Goal: Task Accomplishment & Management: Complete application form

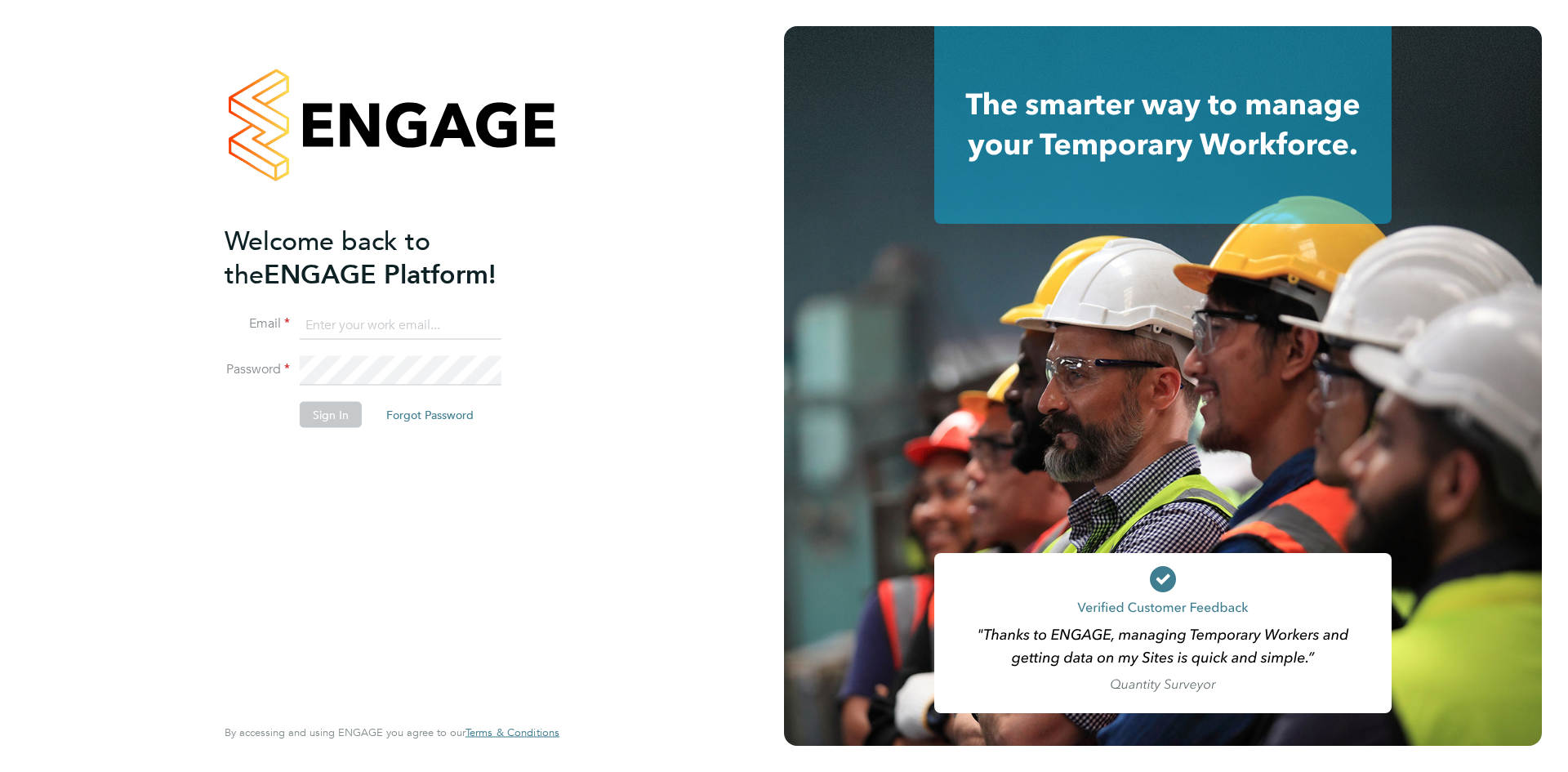
type input "valeria.erdos@citycalling.com"
click at [327, 408] on button "Sign In" at bounding box center [331, 413] width 62 height 26
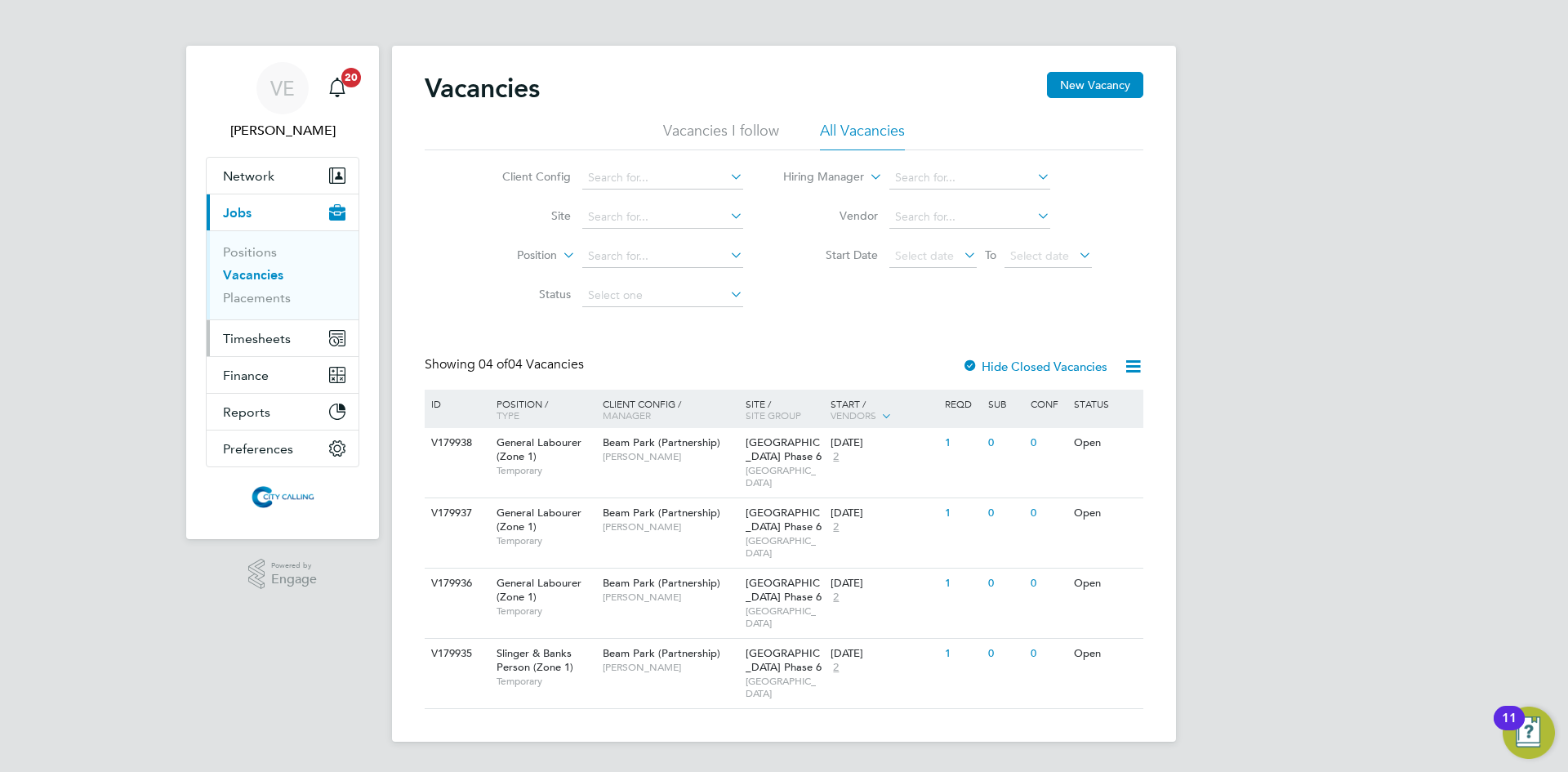
click at [256, 341] on span "Timesheets" at bounding box center [256, 339] width 68 height 15
click at [256, 328] on button "Timesheets" at bounding box center [282, 338] width 152 height 36
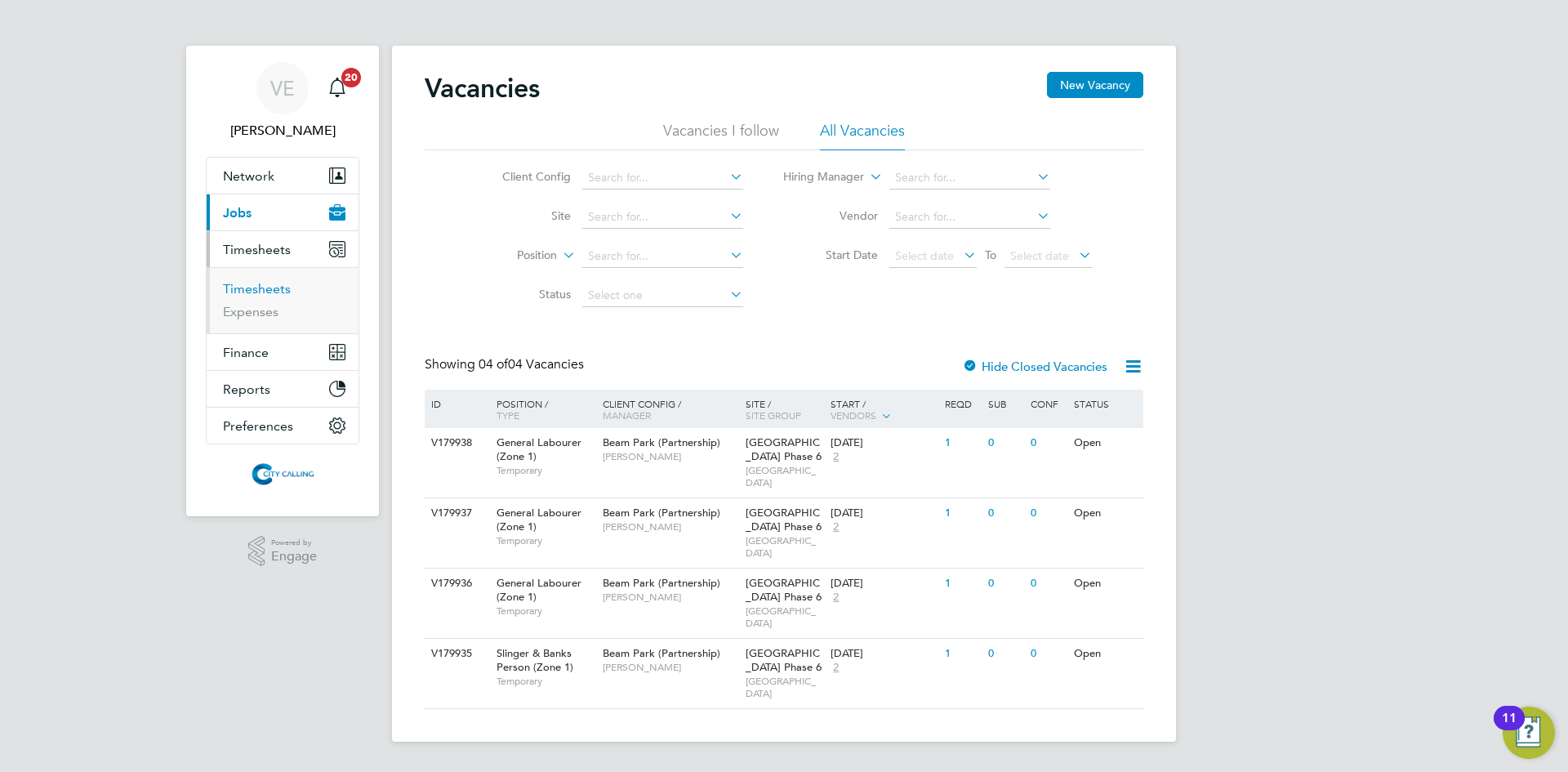
click at [250, 288] on link "Timesheets" at bounding box center [256, 288] width 68 height 15
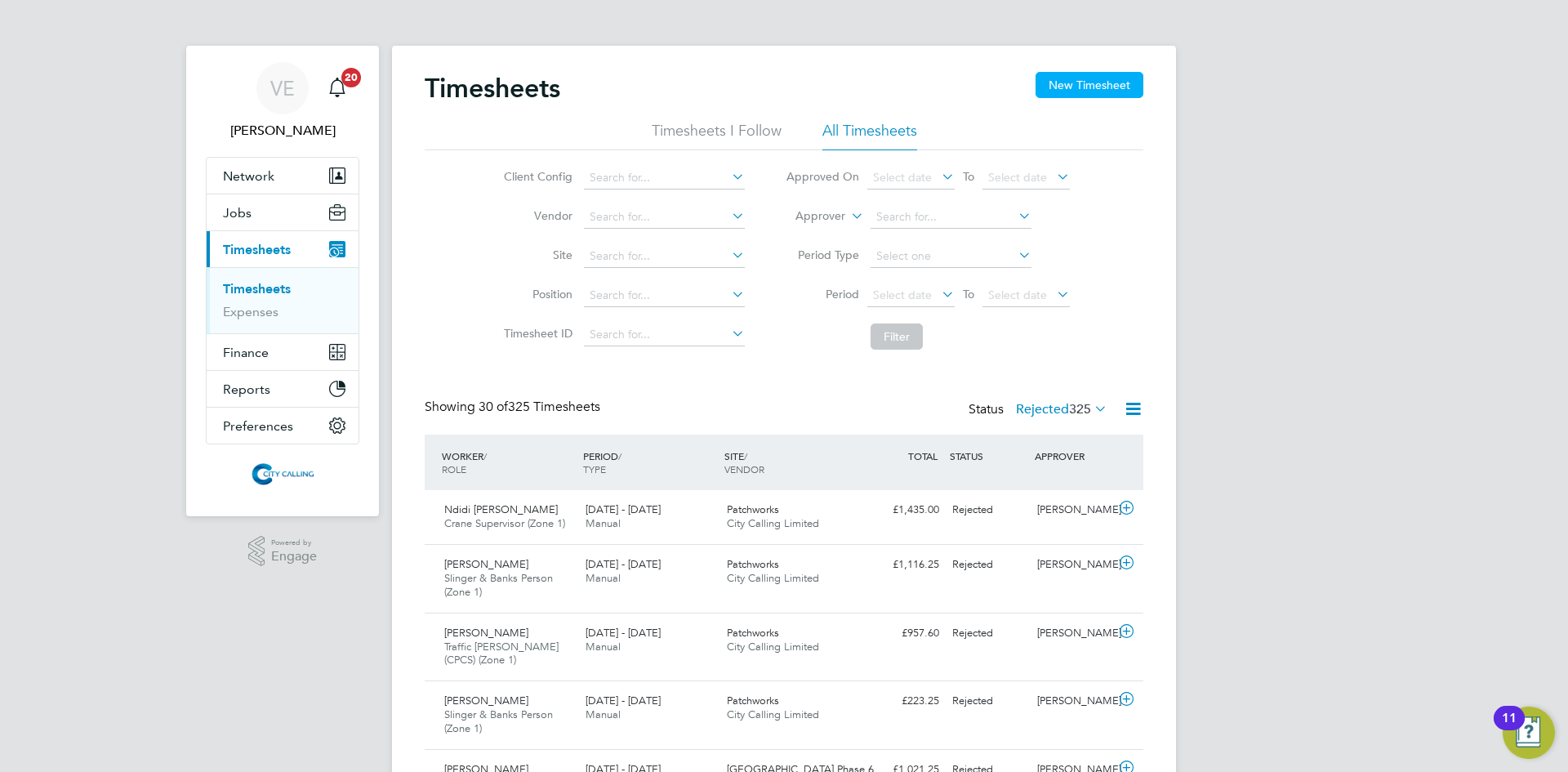
click at [1135, 82] on button "New Timesheet" at bounding box center [1090, 85] width 108 height 26
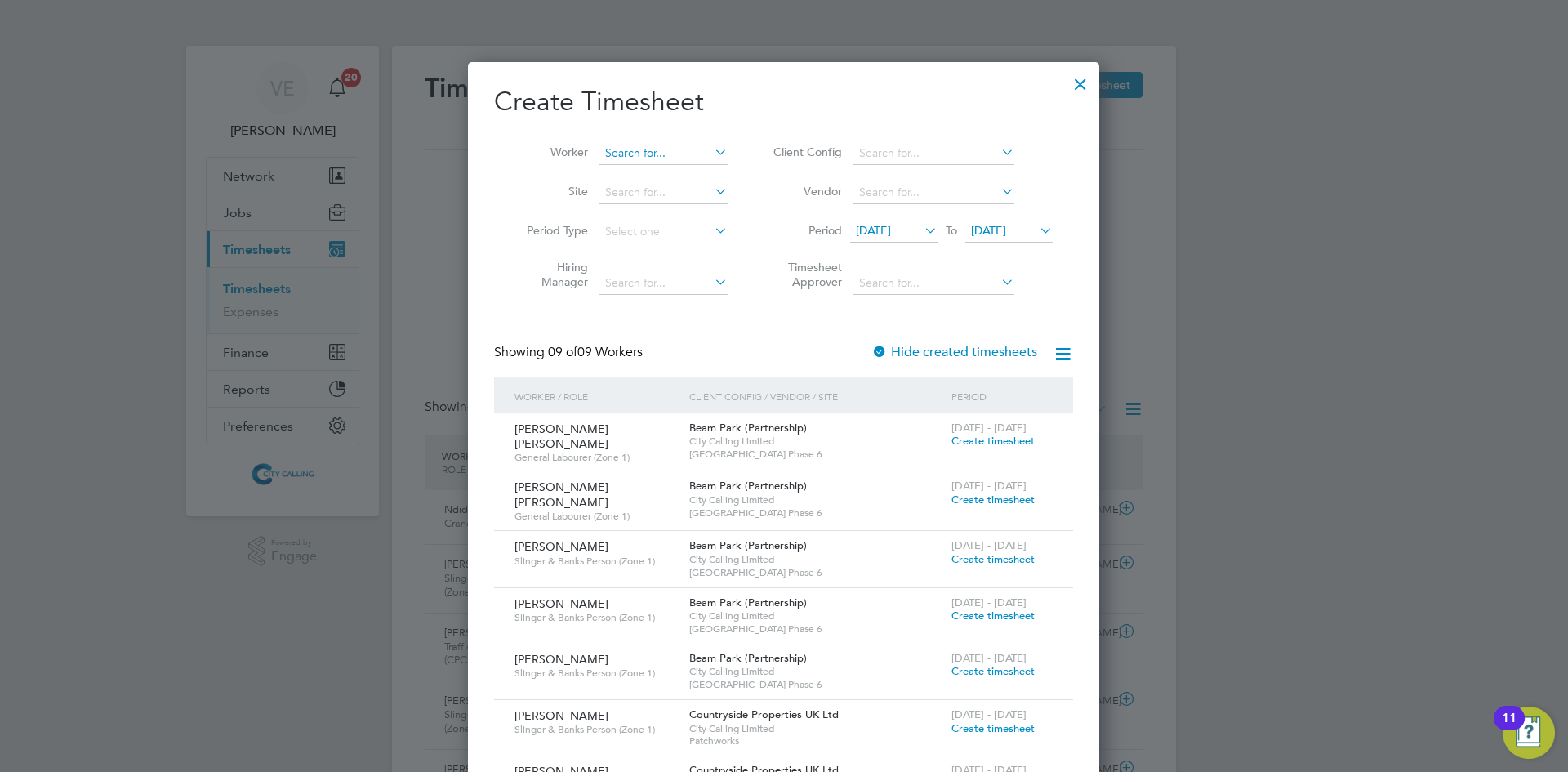
click at [670, 155] on input at bounding box center [664, 153] width 129 height 23
click at [679, 175] on li "Kidus [PERSON_NAME]" at bounding box center [667, 175] width 137 height 22
type input "Kidus [PERSON_NAME]"
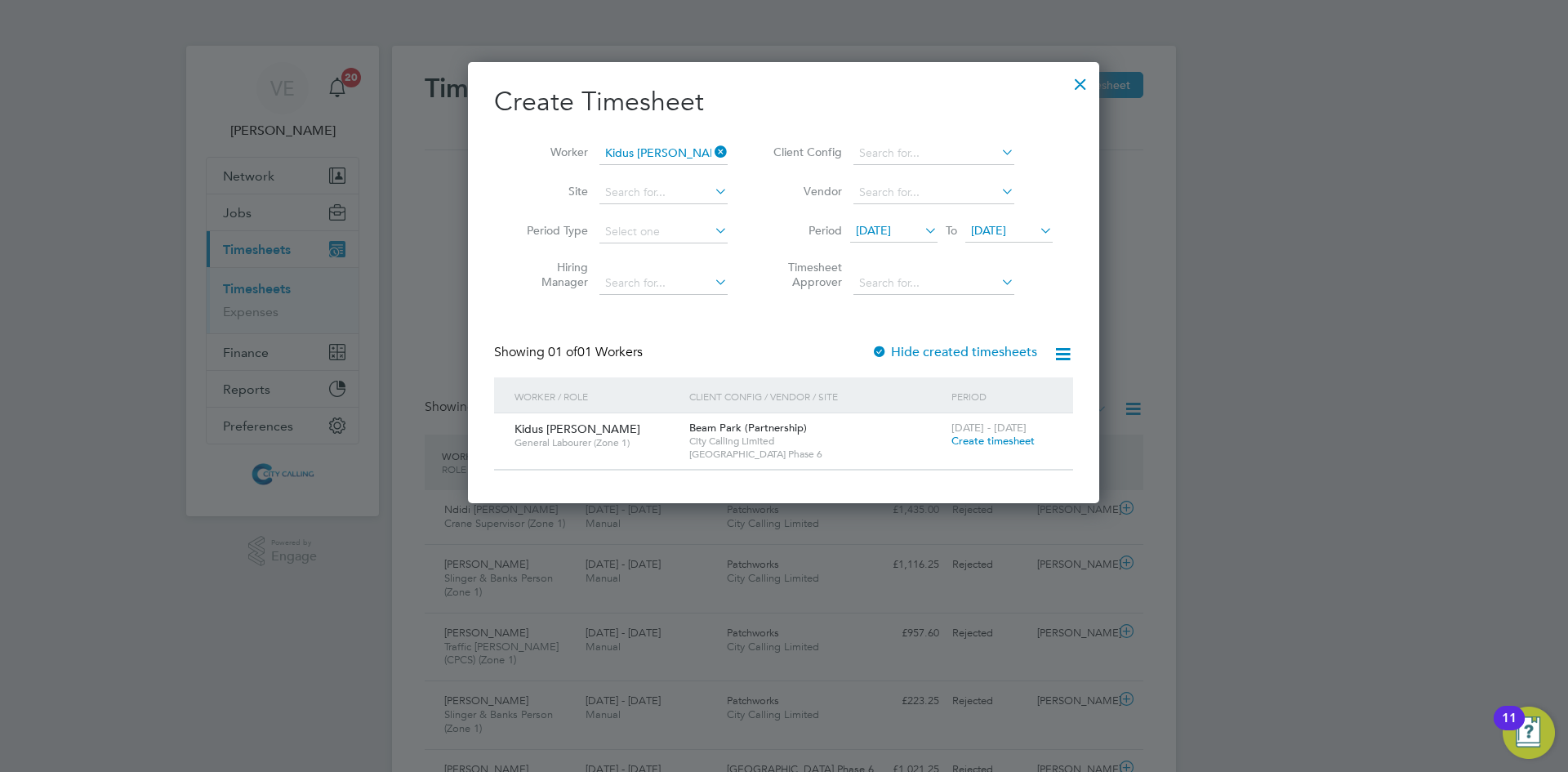
click at [991, 442] on span "Create timesheet" at bounding box center [993, 440] width 83 height 14
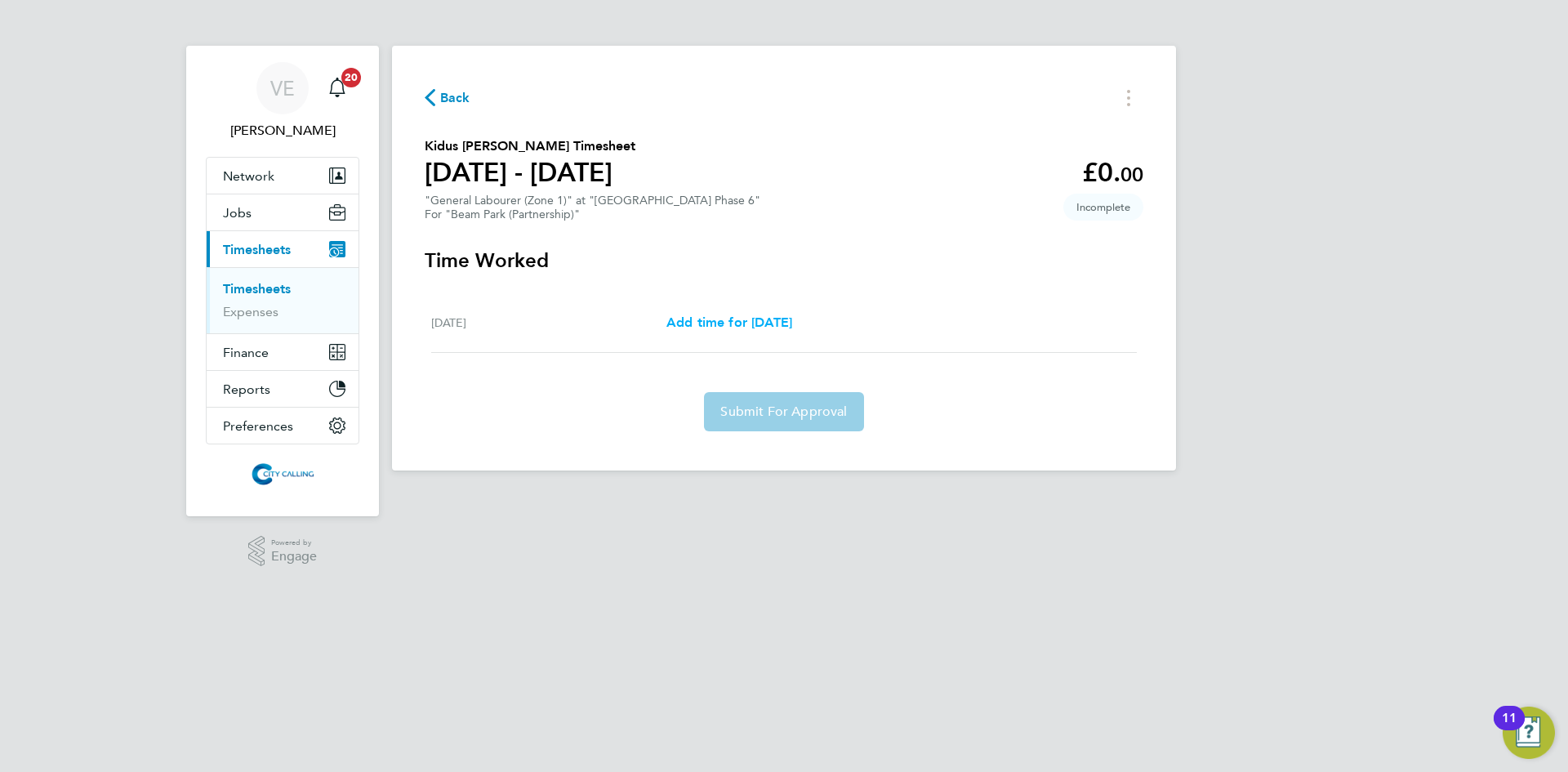
click at [755, 316] on span "Add time for [DATE]" at bounding box center [729, 322] width 126 height 15
select select "30"
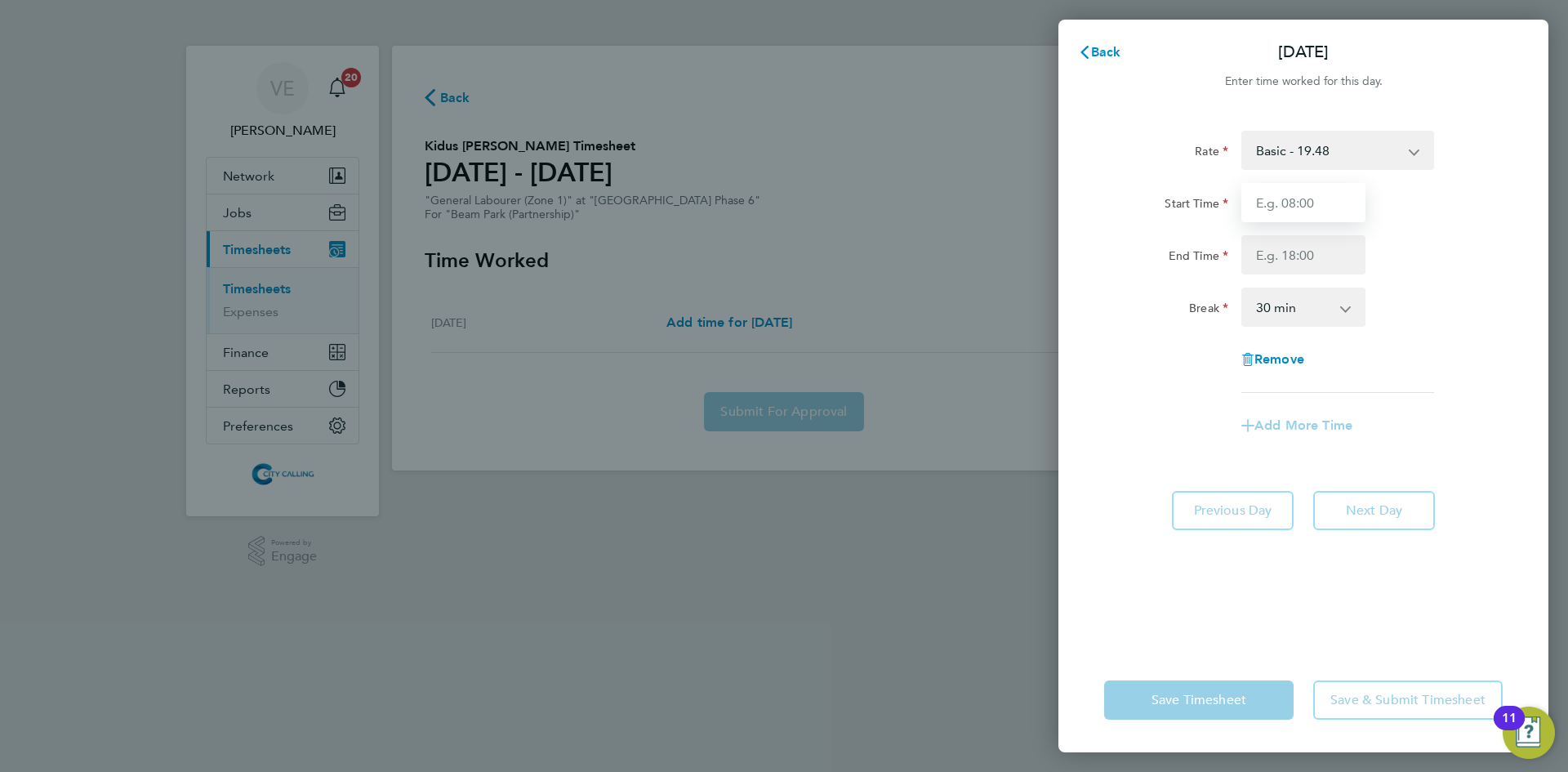
click at [1300, 197] on input "Start Time" at bounding box center [1304, 202] width 124 height 39
type input "08:00"
click at [1292, 253] on input "End Time" at bounding box center [1304, 255] width 124 height 39
type input "7"
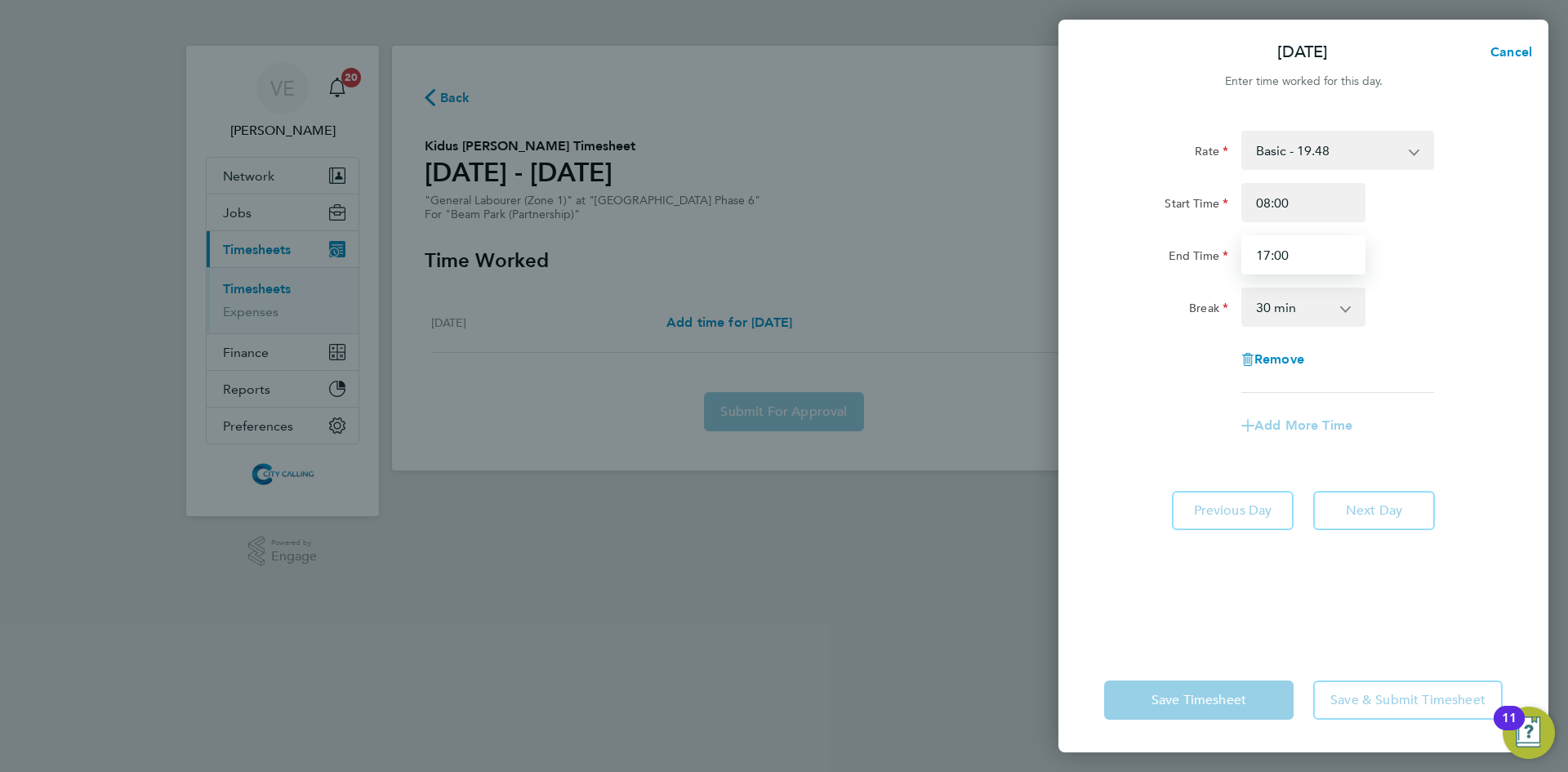
type input "17:00"
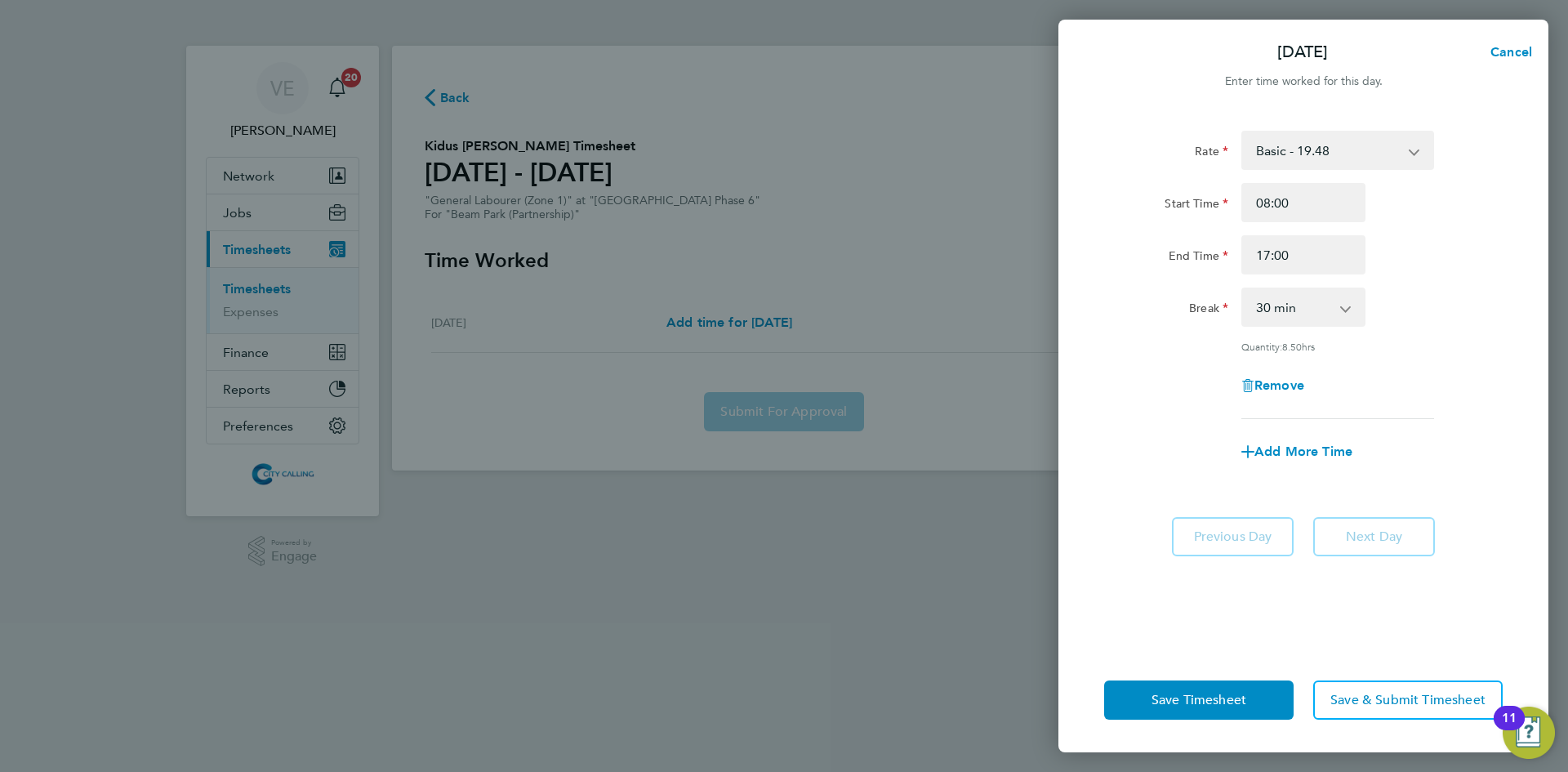
click at [1418, 339] on div "Rate Basic - 19.48 Start Time 08:00 End Time 17:00 Break 0 min 15 min 30 min 45…" at bounding box center [1303, 275] width 398 height 288
click at [1397, 681] on button "Save & Submit Timesheet" at bounding box center [1408, 700] width 190 height 39
